Goal: Task Accomplishment & Management: Use online tool/utility

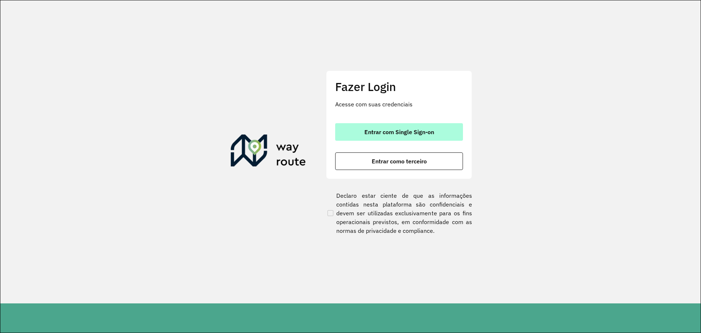
click at [423, 130] on span "Entrar com Single Sign-on" at bounding box center [399, 132] width 70 height 6
